Goal: Transaction & Acquisition: Subscribe to service/newsletter

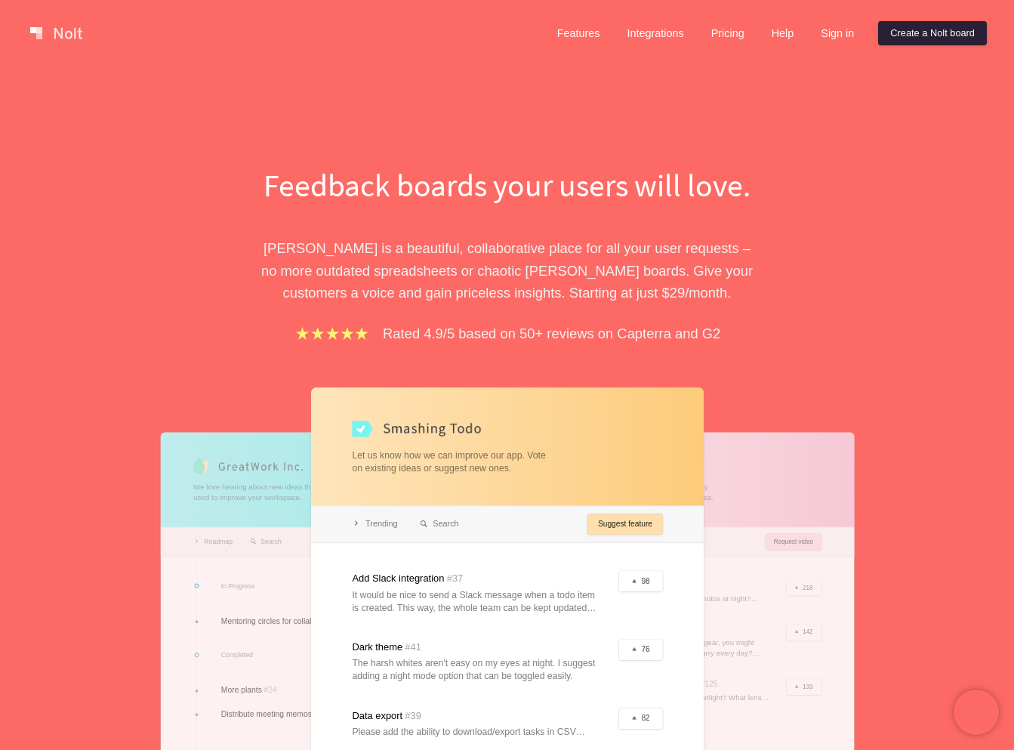
click at [898, 44] on link "Create a Nolt board" at bounding box center [932, 33] width 109 height 24
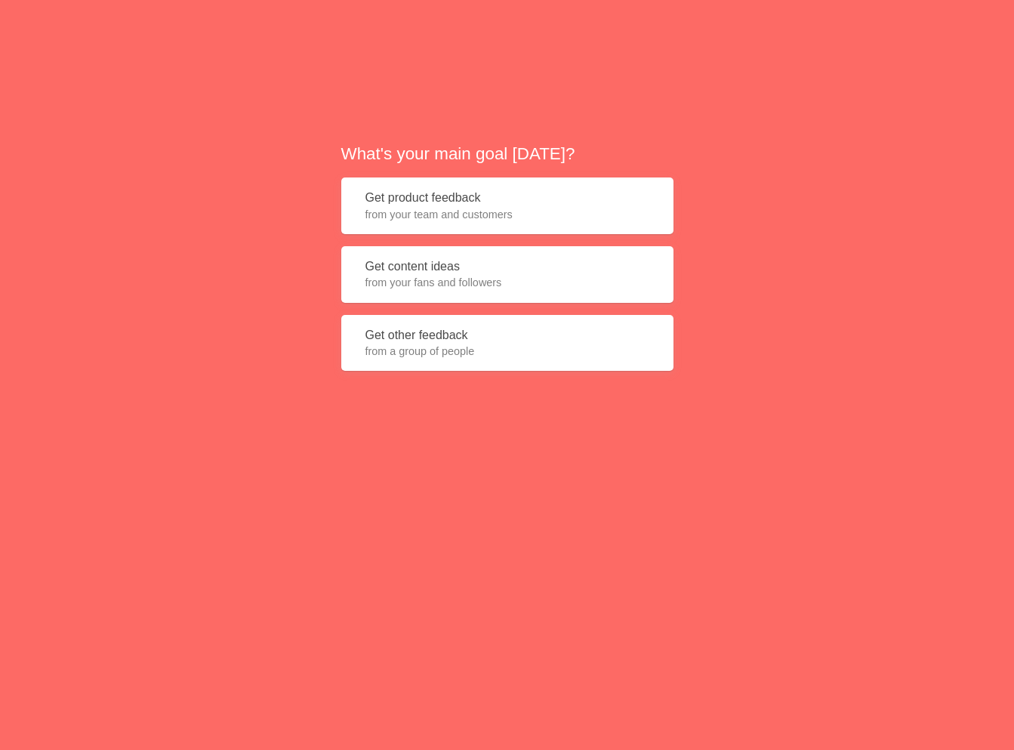
click at [476, 218] on span "from your team and customers" at bounding box center [507, 214] width 284 height 15
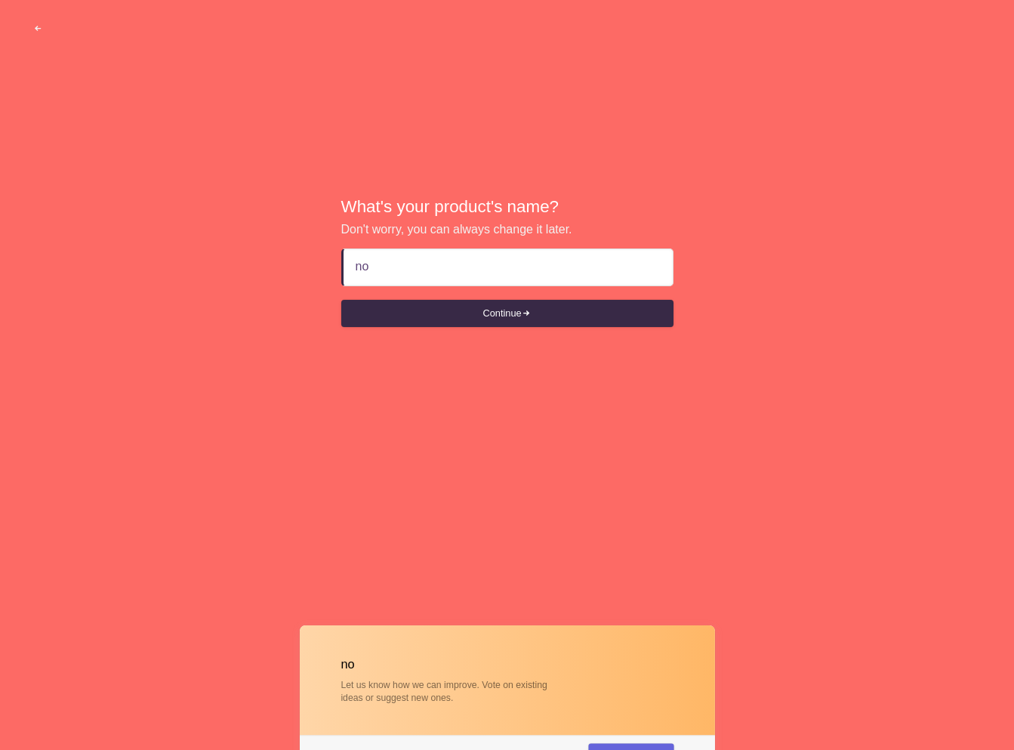
type input "nod"
click at [499, 312] on button "Continue" at bounding box center [507, 313] width 332 height 27
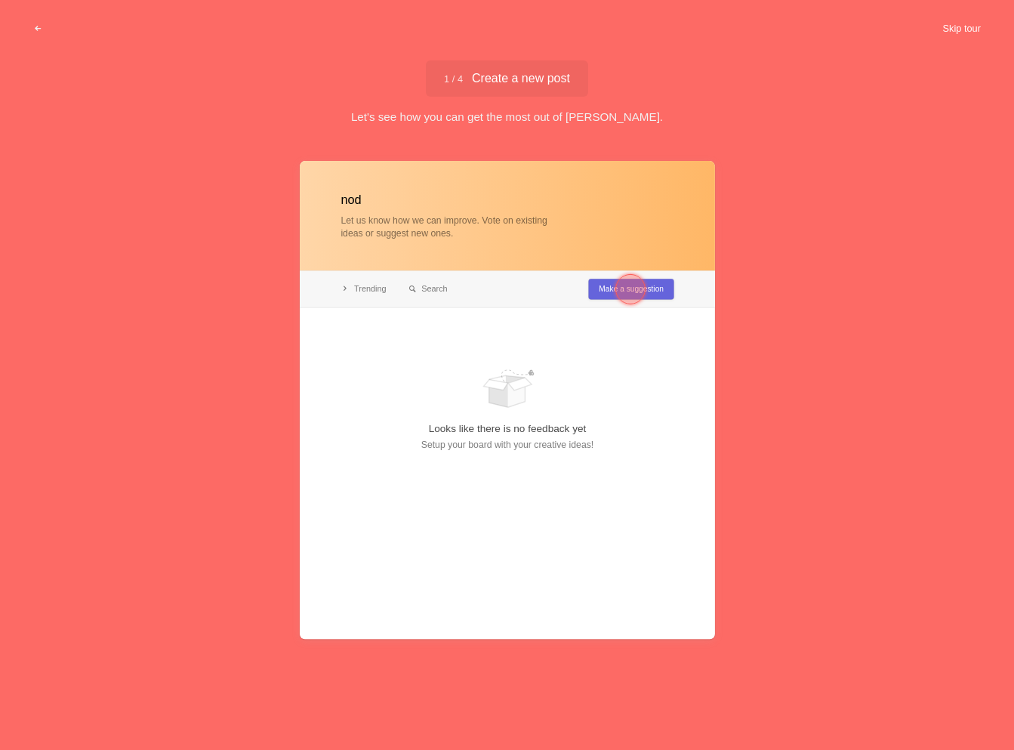
click at [949, 30] on button "Skip tour" at bounding box center [961, 28] width 75 height 27
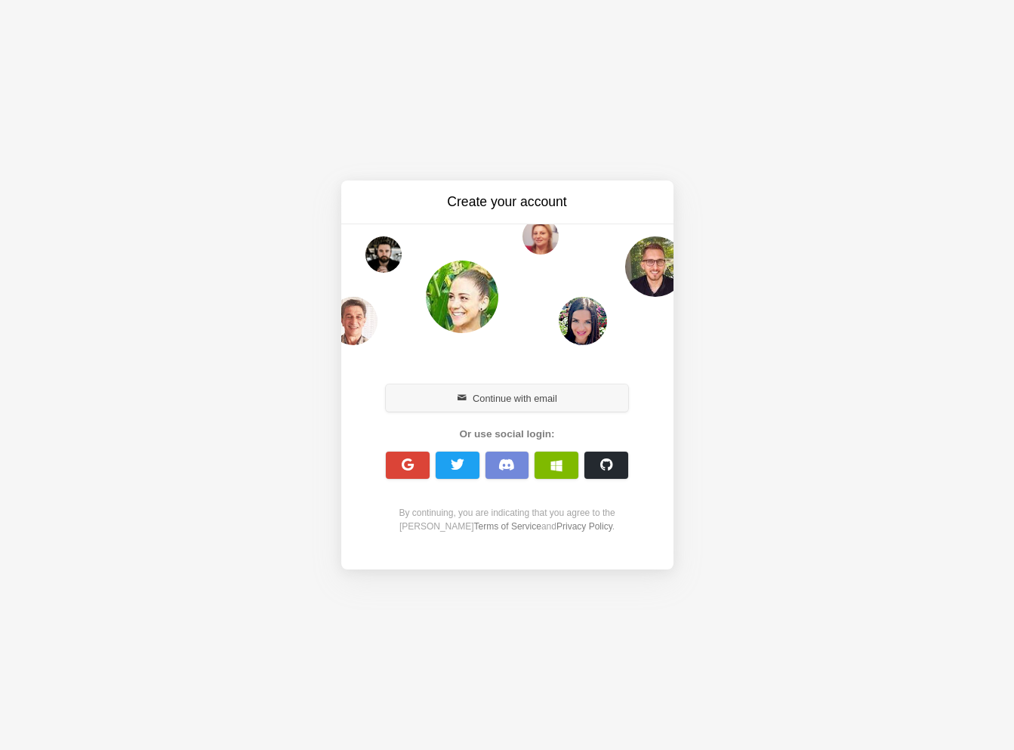
click at [516, 403] on button "Continue with email" at bounding box center [507, 397] width 243 height 27
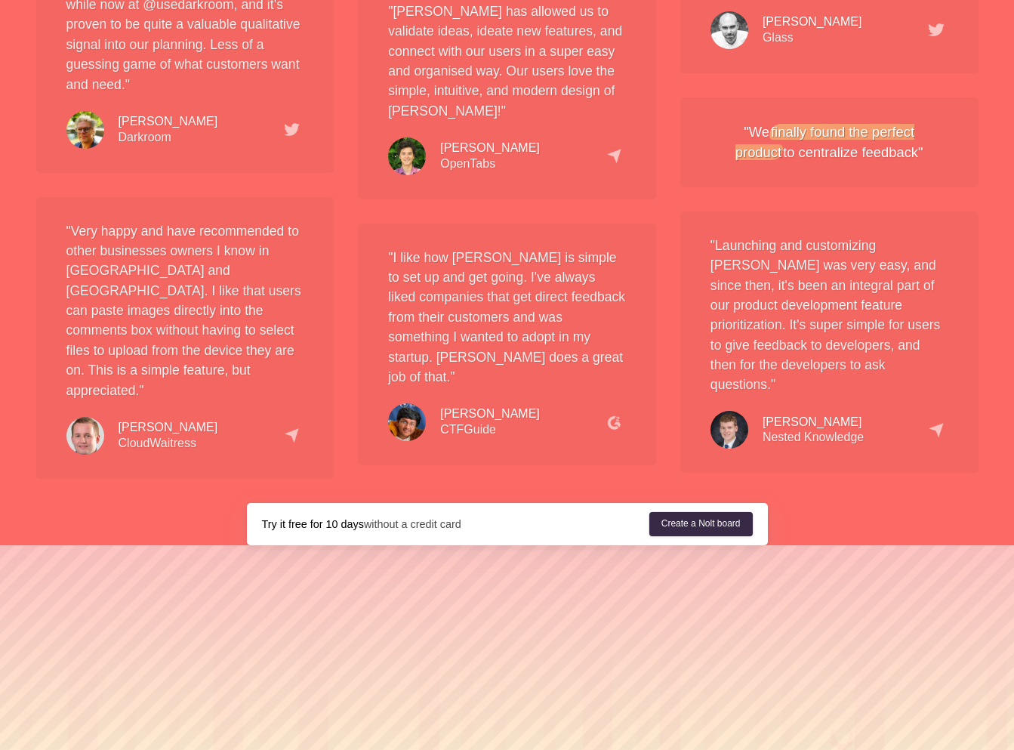
scroll to position [2802, 0]
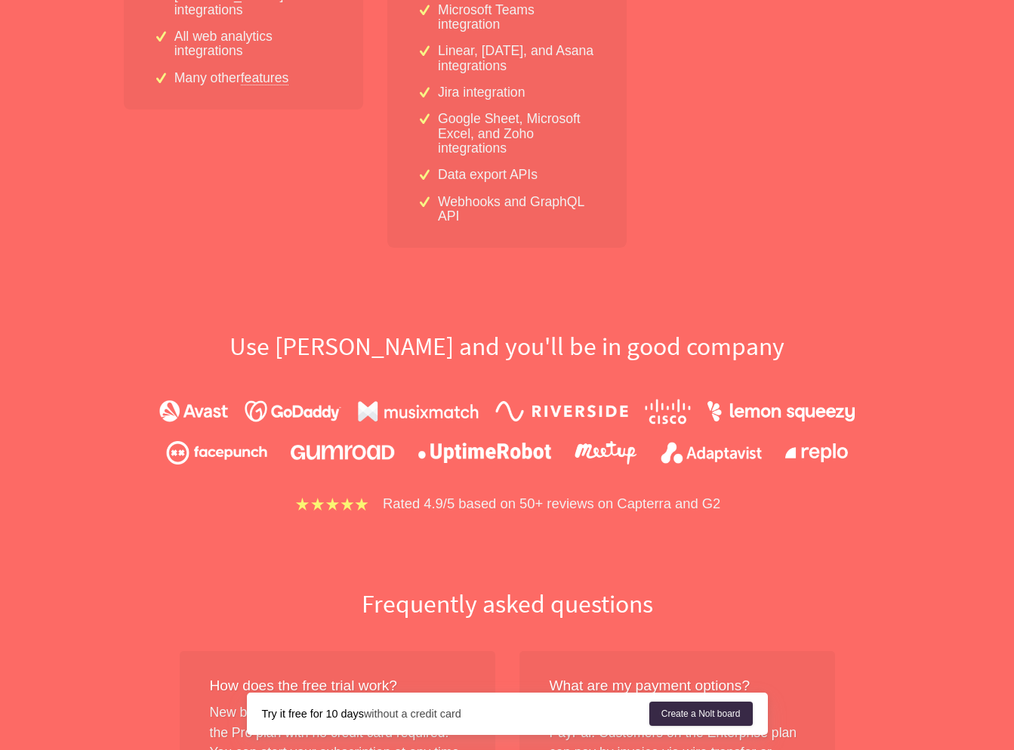
scroll to position [790, 0]
